Goal: Find specific page/section: Find specific page/section

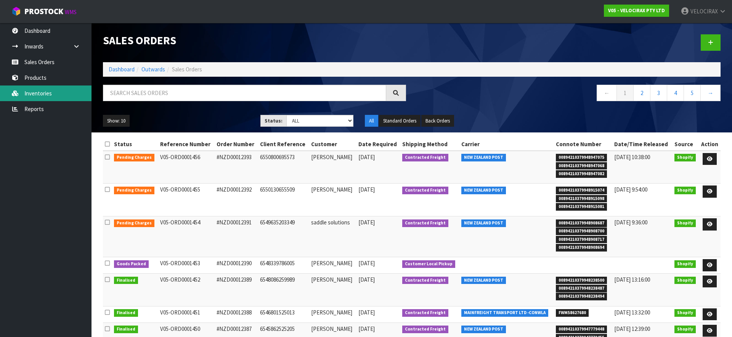
click at [38, 94] on link "Inventories" at bounding box center [46, 93] width 92 height 16
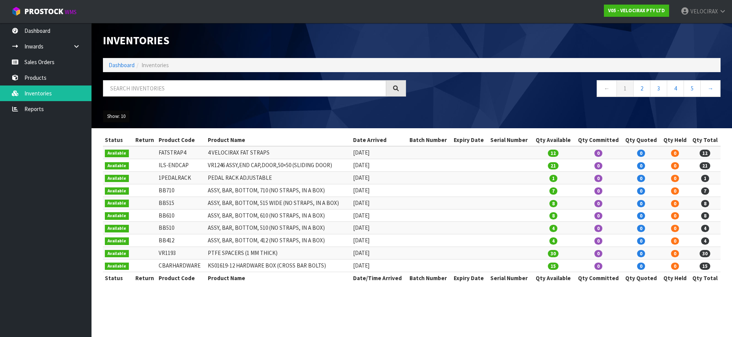
click at [124, 118] on button "Show: 10" at bounding box center [116, 116] width 27 height 12
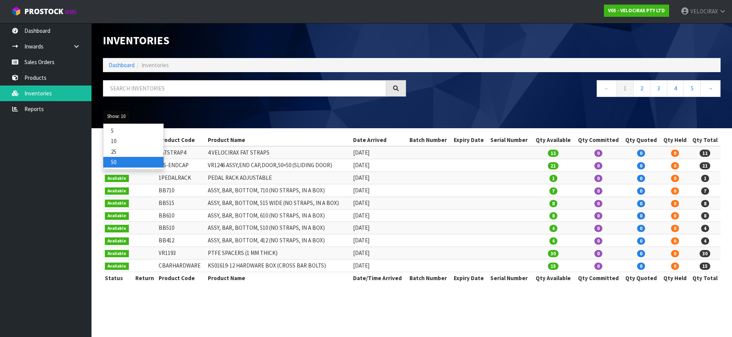
click at [119, 161] on link "50" at bounding box center [133, 162] width 60 height 10
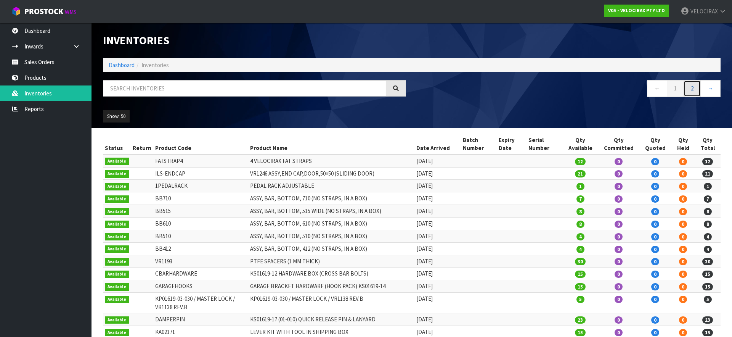
click at [695, 91] on link "2" at bounding box center [692, 88] width 17 height 16
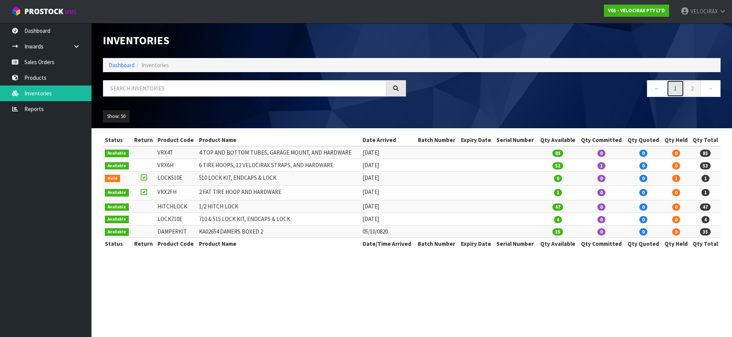
click at [674, 93] on link "1" at bounding box center [675, 88] width 17 height 16
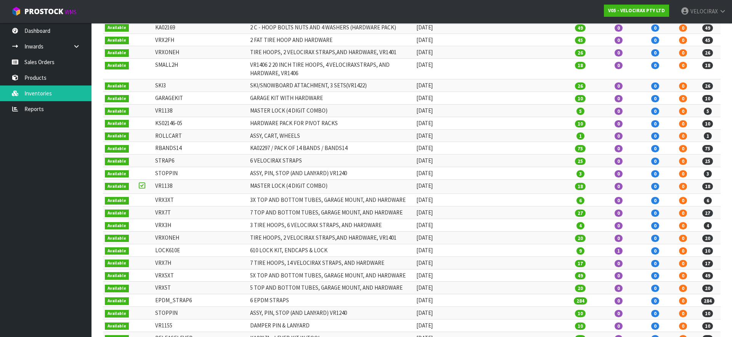
scroll to position [316, 0]
click at [139, 186] on icon at bounding box center [142, 186] width 6 height 0
click at [163, 187] on td "VR1138" at bounding box center [200, 187] width 95 height 14
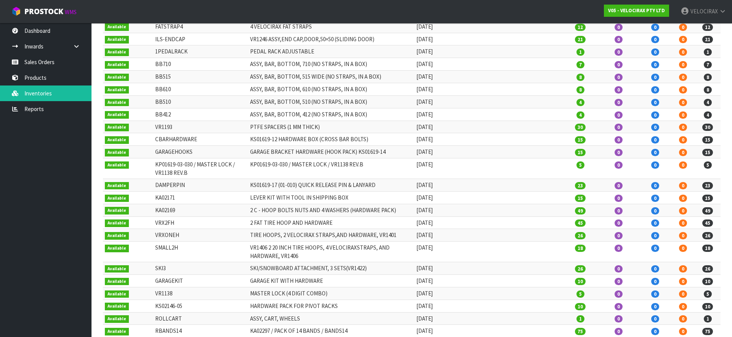
scroll to position [0, 0]
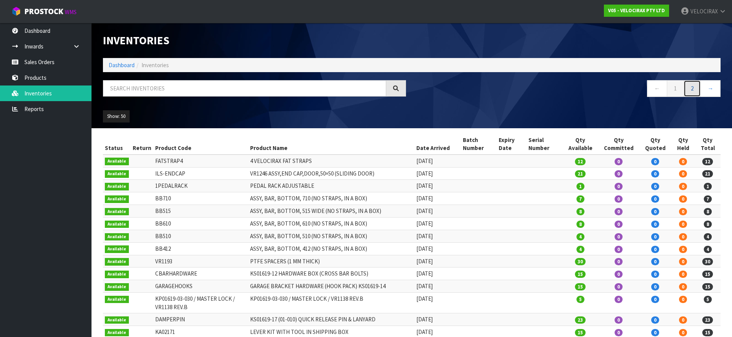
click at [695, 93] on link "2" at bounding box center [692, 88] width 17 height 16
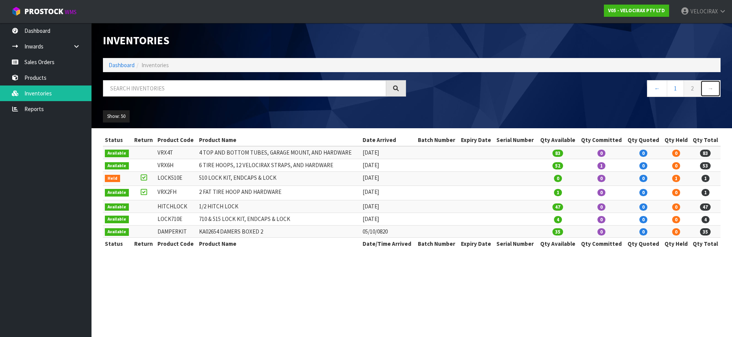
click at [708, 89] on link "→" at bounding box center [710, 88] width 20 height 16
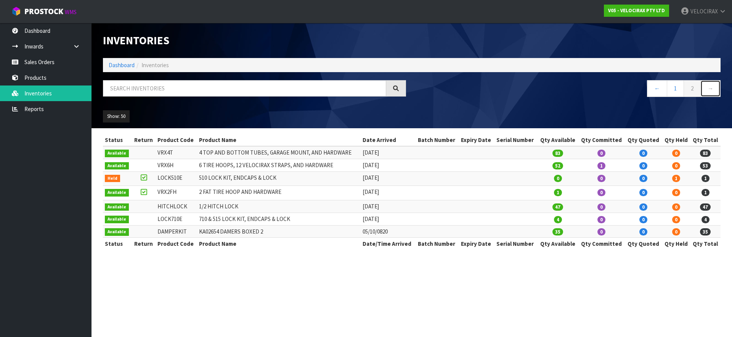
click at [708, 89] on link "→" at bounding box center [710, 88] width 20 height 16
click at [679, 92] on link "1" at bounding box center [675, 88] width 17 height 16
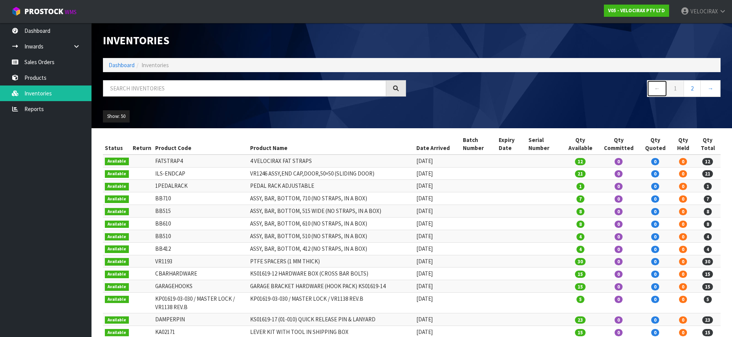
click at [657, 89] on link "←" at bounding box center [657, 88] width 20 height 16
click at [43, 80] on link "Products" at bounding box center [46, 78] width 92 height 16
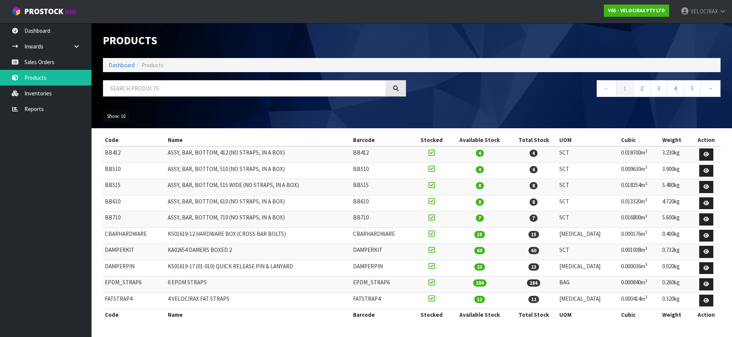
click at [115, 122] on button "Show: 10" at bounding box center [116, 116] width 27 height 12
click at [120, 160] on link "50" at bounding box center [133, 162] width 60 height 10
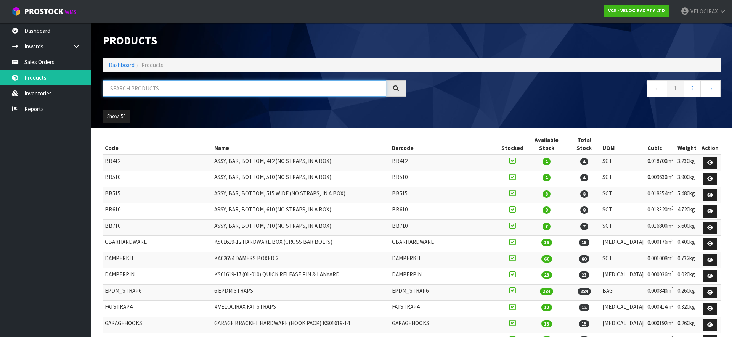
click at [135, 94] on input "text" at bounding box center [244, 88] width 283 height 16
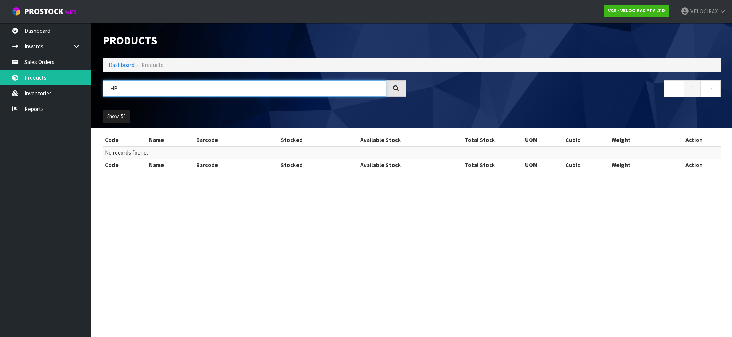
type input "H"
type input "1"
type input "3"
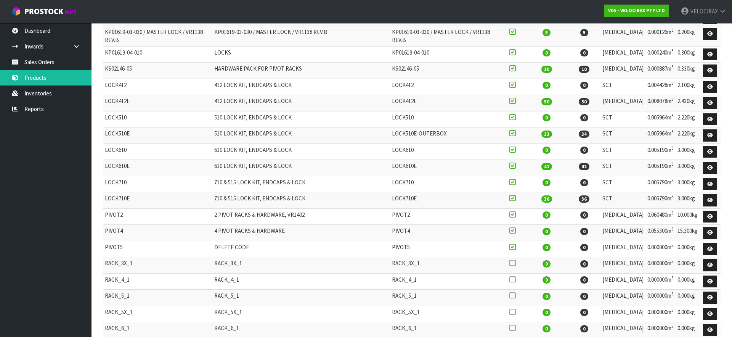
scroll to position [517, 0]
click at [516, 244] on icon at bounding box center [512, 247] width 6 height 7
click at [0, 0] on input "checkbox" at bounding box center [0, 0] width 0 height 0
click at [516, 244] on icon at bounding box center [512, 247] width 6 height 7
click at [0, 0] on input "checkbox" at bounding box center [0, 0] width 0 height 0
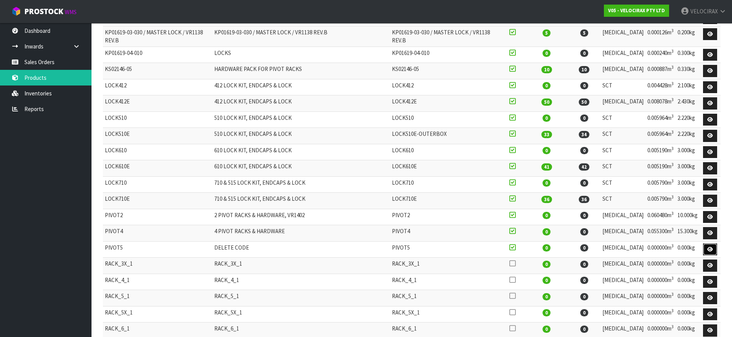
click at [712, 247] on icon at bounding box center [710, 249] width 6 height 5
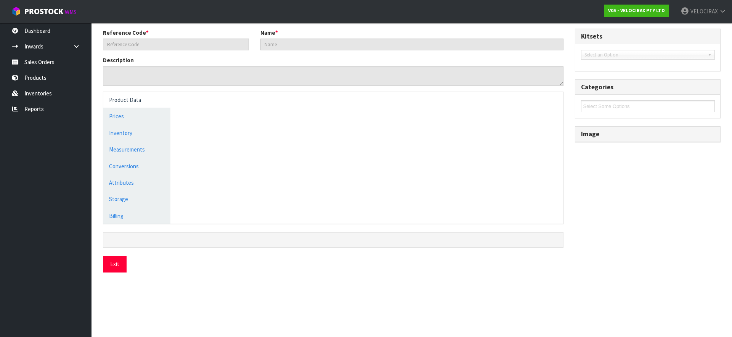
type input "PIVOT5"
type input "DELETE CODE"
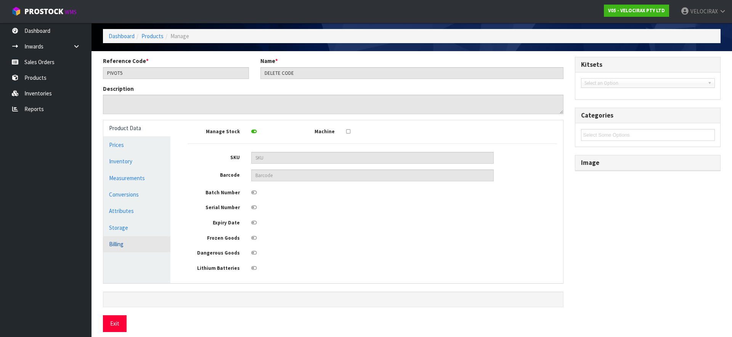
scroll to position [37, 0]
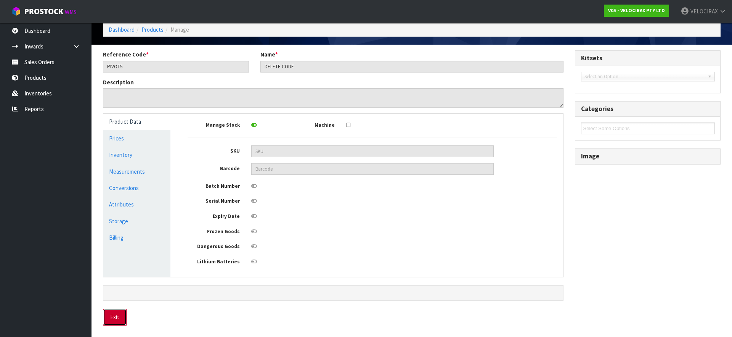
click at [114, 316] on button "Exit" at bounding box center [115, 316] width 24 height 16
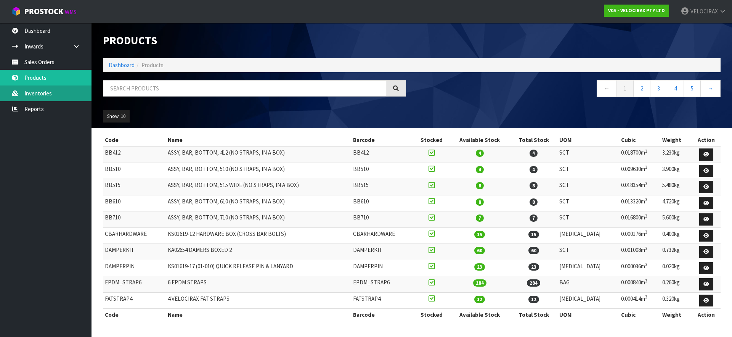
click at [36, 94] on link "Inventories" at bounding box center [46, 93] width 92 height 16
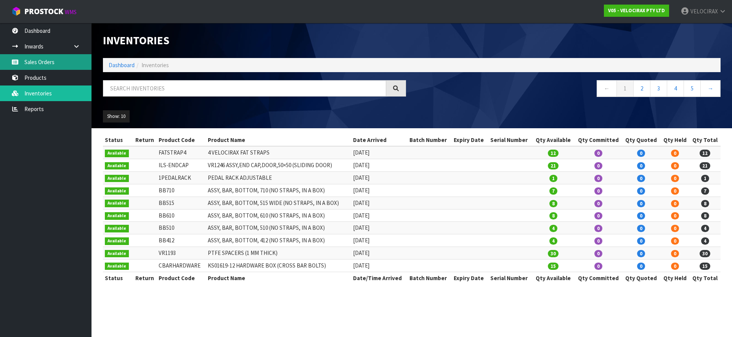
click at [42, 62] on link "Sales Orders" at bounding box center [46, 62] width 92 height 16
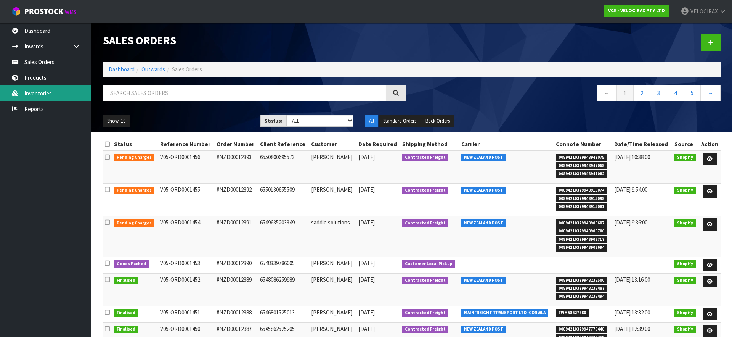
click at [40, 87] on link "Inventories" at bounding box center [46, 93] width 92 height 16
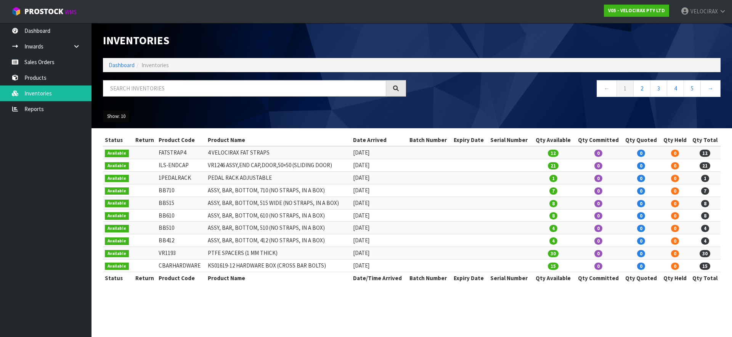
click at [122, 116] on button "Show: 10" at bounding box center [116, 116] width 27 height 12
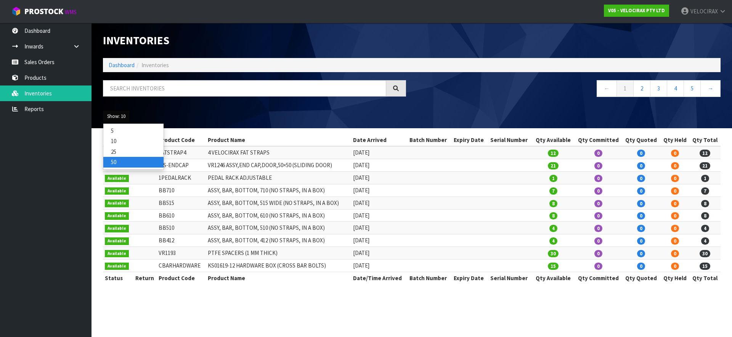
click at [126, 161] on link "50" at bounding box center [133, 162] width 60 height 10
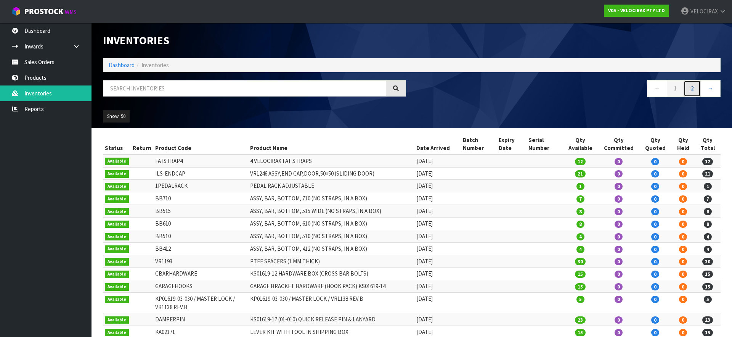
click at [694, 90] on link "2" at bounding box center [692, 88] width 17 height 16
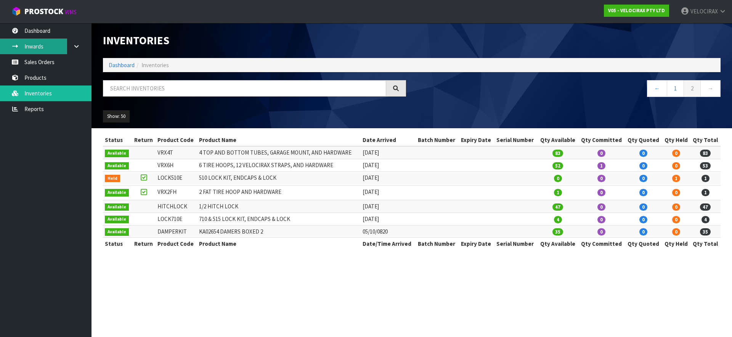
click at [59, 51] on link "Inwards" at bounding box center [46, 47] width 92 height 16
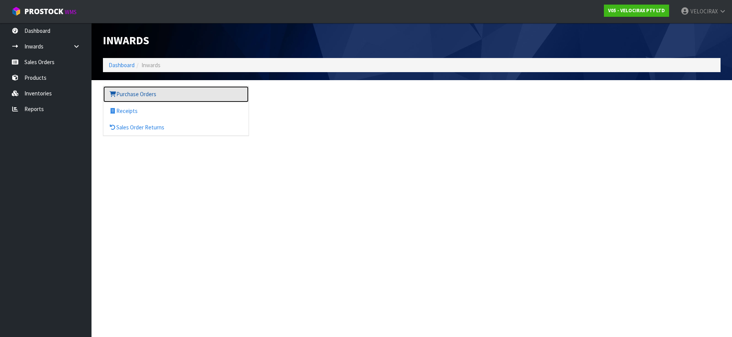
click at [145, 93] on link "Purchase Orders" at bounding box center [175, 94] width 145 height 16
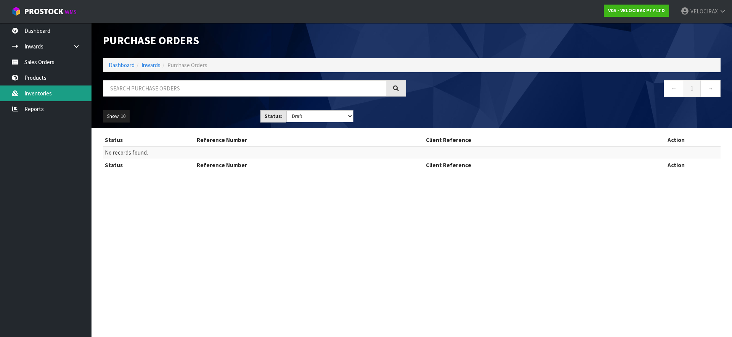
click at [53, 95] on link "Inventories" at bounding box center [46, 93] width 92 height 16
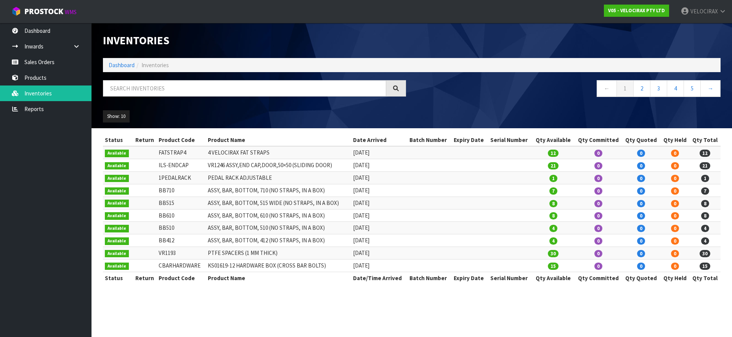
click at [100, 118] on div "Show: 10 5 10 25 50" at bounding box center [175, 116] width 157 height 12
click at [113, 118] on button "Show: 10" at bounding box center [116, 116] width 27 height 12
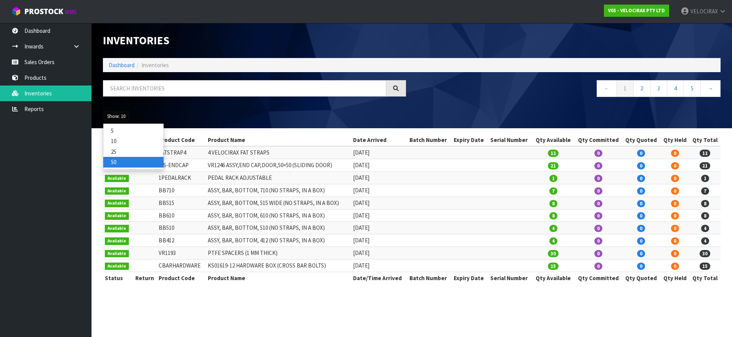
click at [125, 161] on link "50" at bounding box center [133, 162] width 60 height 10
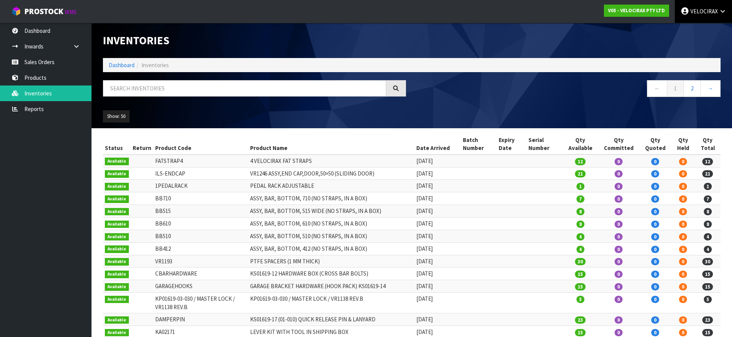
click at [719, 15] on link "VELOCIRAX" at bounding box center [703, 11] width 57 height 23
click at [646, 12] on strong "V05 - VELOCIRAX PTY LTD" at bounding box center [636, 10] width 57 height 6
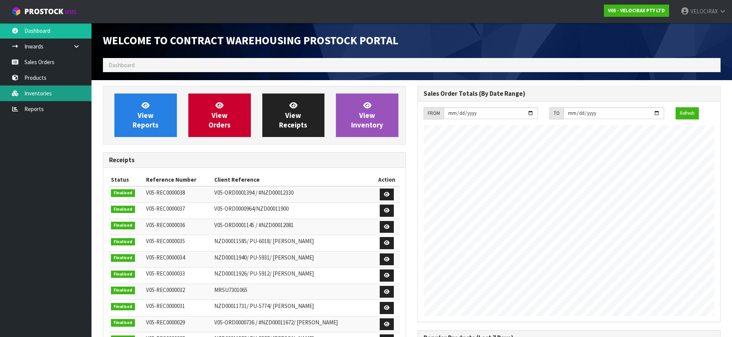
click at [29, 93] on link "Inventories" at bounding box center [46, 93] width 92 height 16
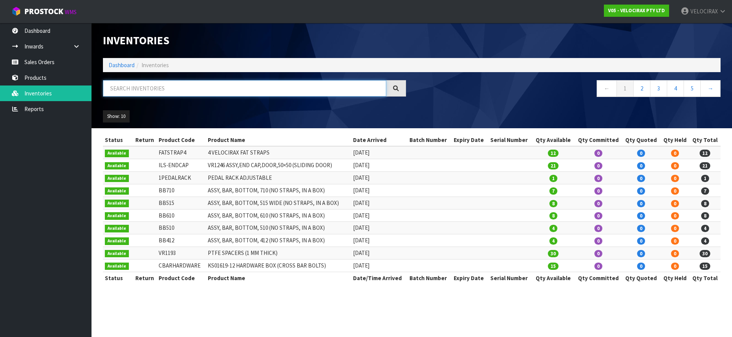
click at [298, 95] on input "text" at bounding box center [244, 88] width 283 height 16
click at [119, 114] on button "Show: 10" at bounding box center [116, 116] width 27 height 12
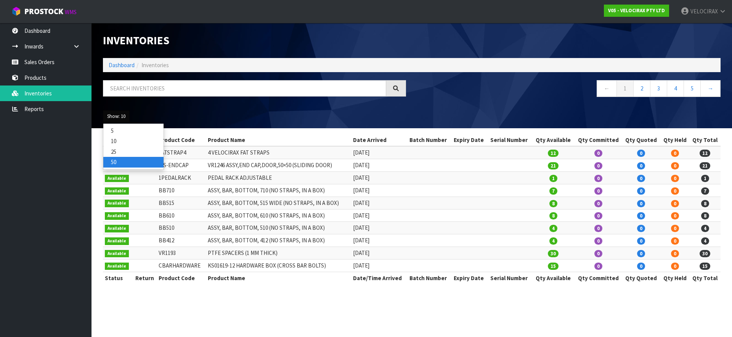
click at [122, 162] on link "50" at bounding box center [133, 162] width 60 height 10
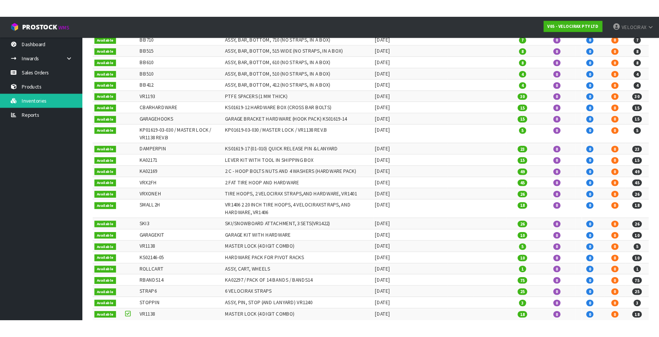
scroll to position [154, 0]
